Goal: Transaction & Acquisition: Purchase product/service

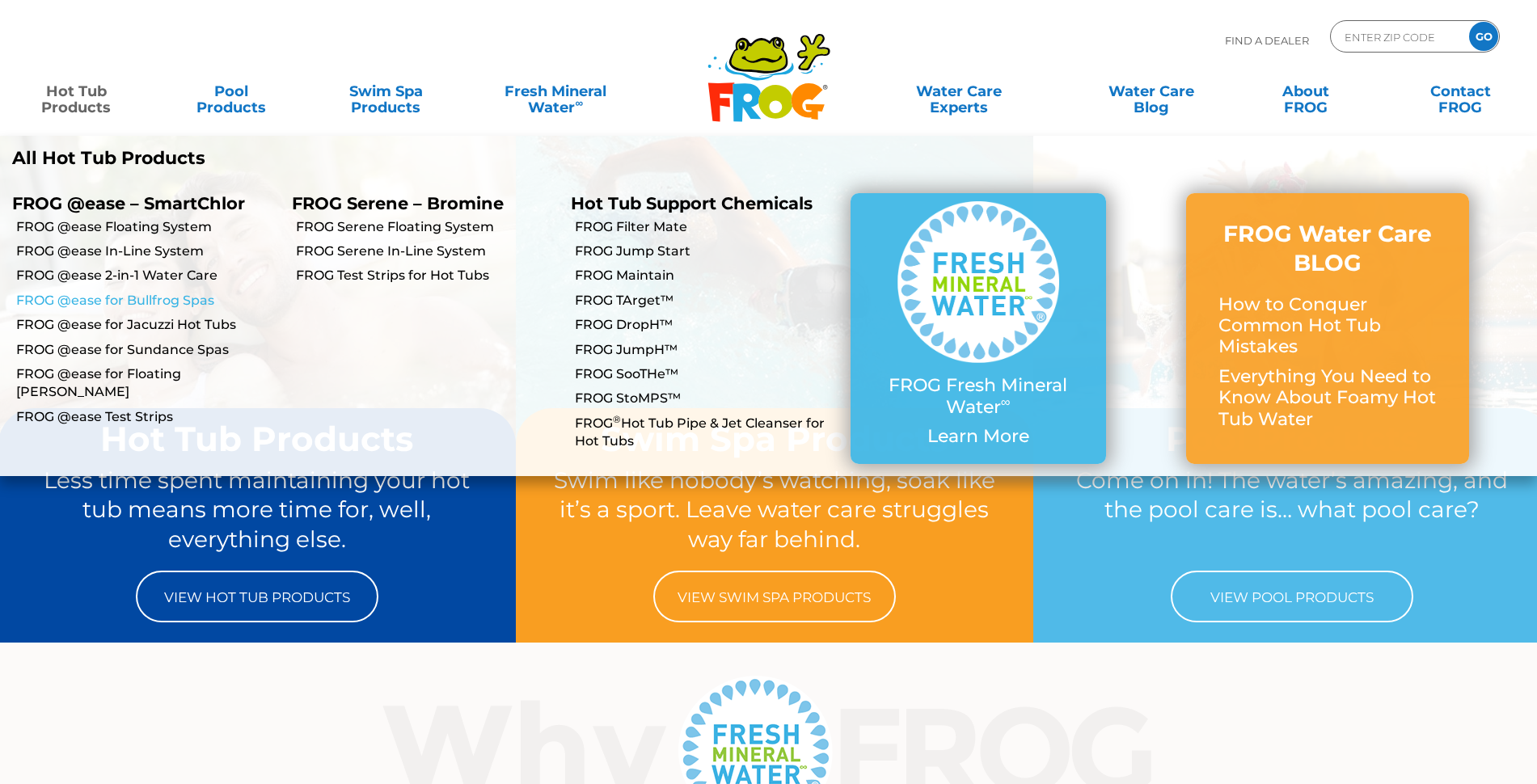
click at [128, 297] on link "FROG @ease for Bullfrog Spas" at bounding box center [148, 301] width 263 height 18
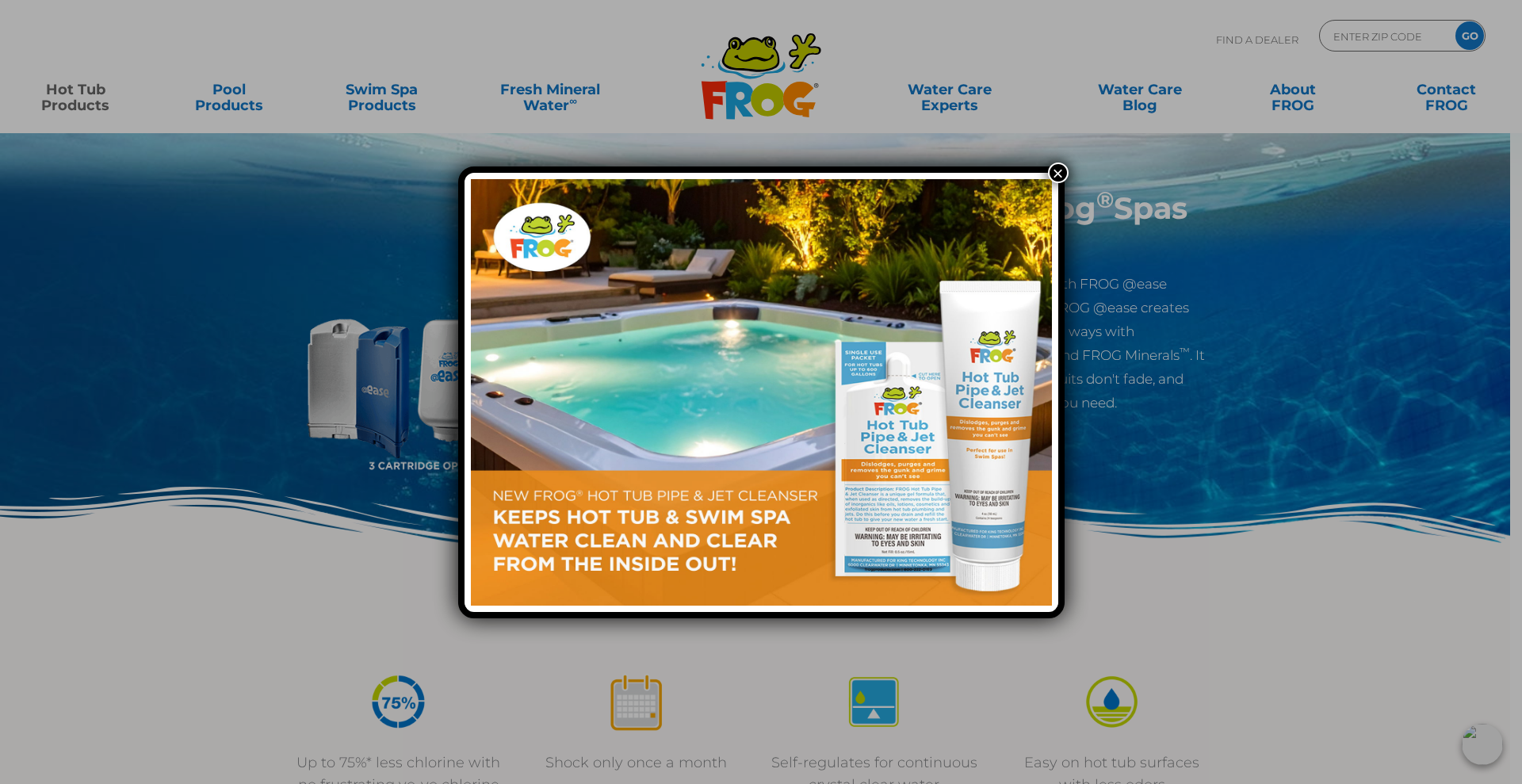
click at [1067, 172] on div "×" at bounding box center [761, 392] width 1522 height 784
click at [1065, 172] on button "×" at bounding box center [1058, 172] width 21 height 21
